Goal: Task Accomplishment & Management: Use online tool/utility

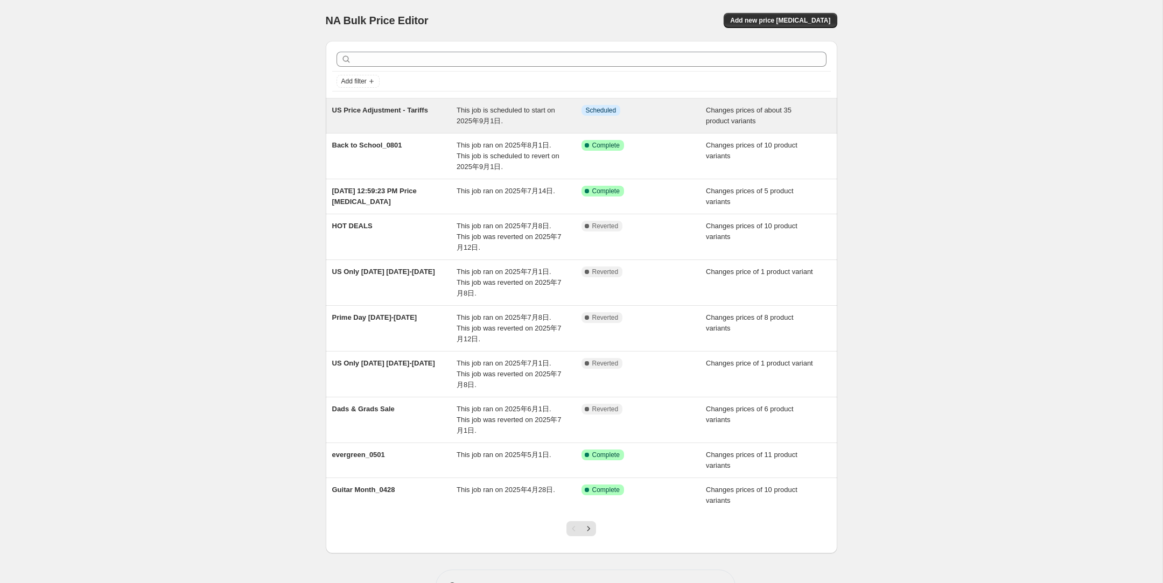
click at [370, 125] on div "US Price Adjustment - Tariffs" at bounding box center [394, 116] width 125 height 22
